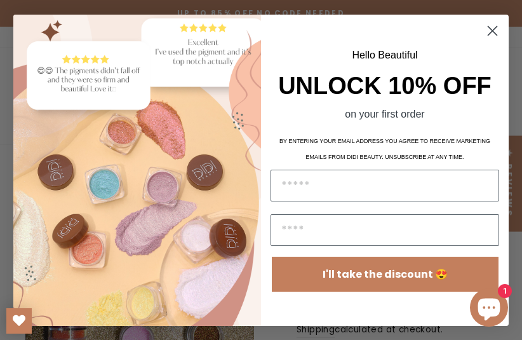
click at [490, 25] on circle "Close dialog" at bounding box center [492, 30] width 21 height 21
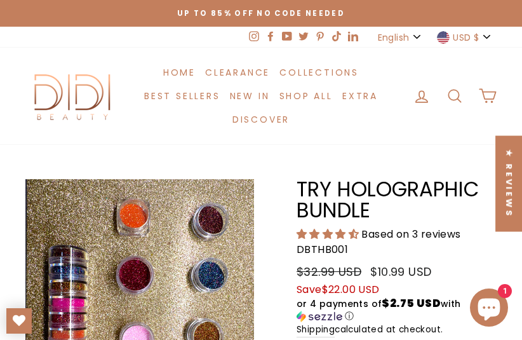
click at [493, 30] on button "USD $" at bounding box center [465, 37] width 64 height 21
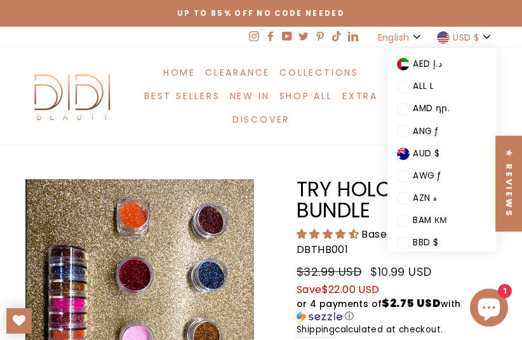
scroll to position [64, 0]
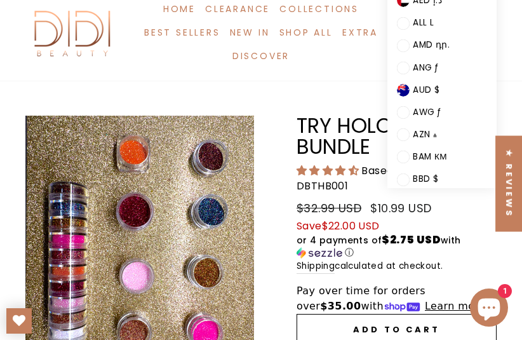
click at [387, 209] on span "$10.99 USD" at bounding box center [400, 208] width 61 height 16
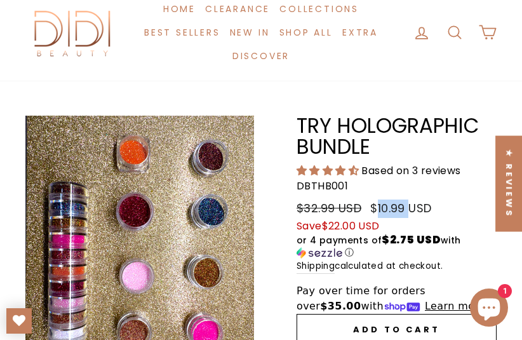
click at [387, 209] on span "$10.99 USD" at bounding box center [400, 208] width 61 height 16
copy span "10.99"
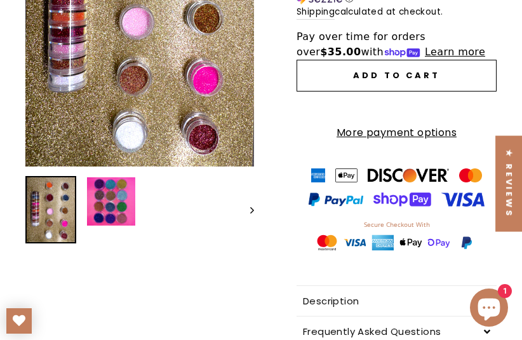
scroll to position [0, 0]
